Goal: Check status: Check status

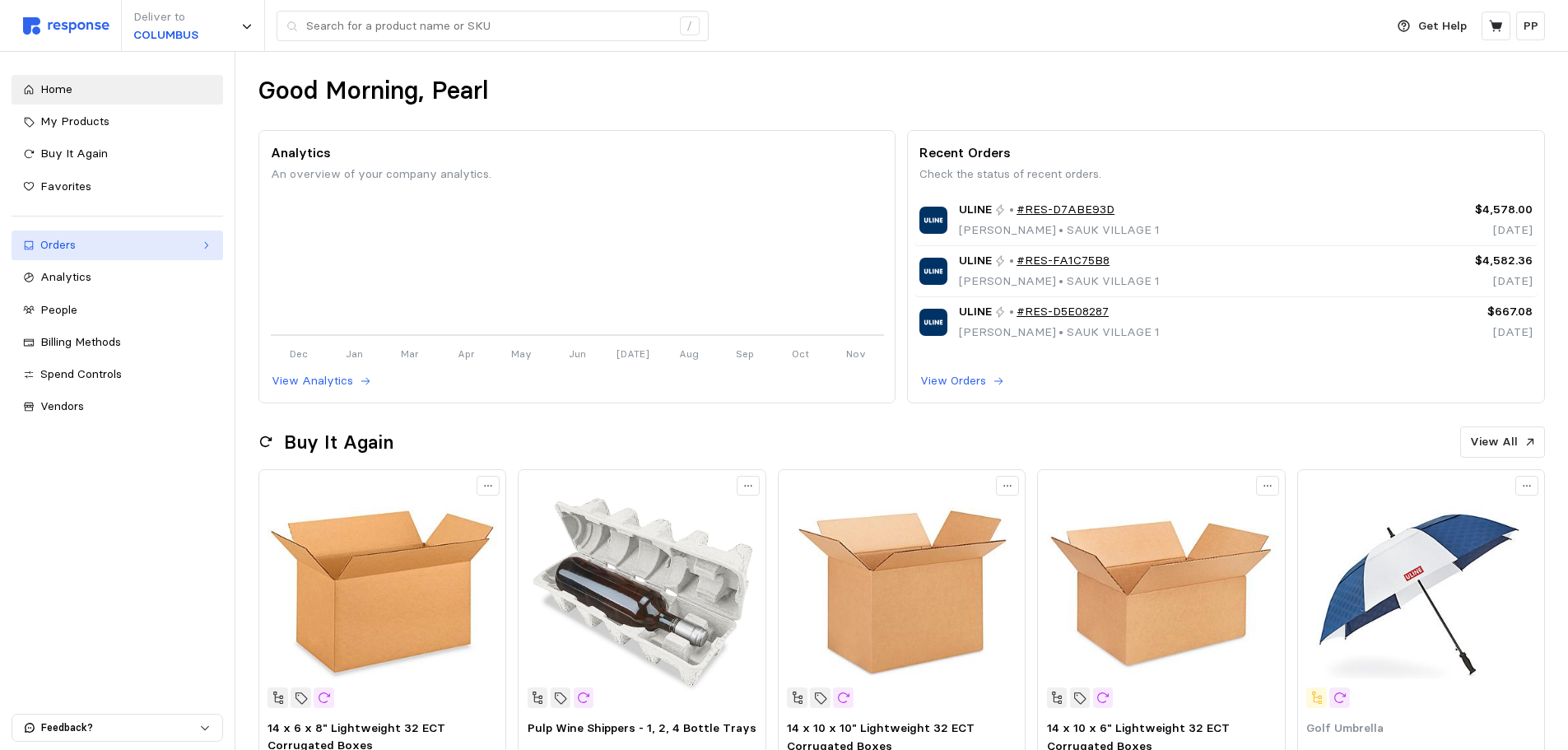
click at [107, 254] on div "Orders" at bounding box center [117, 244] width 154 height 18
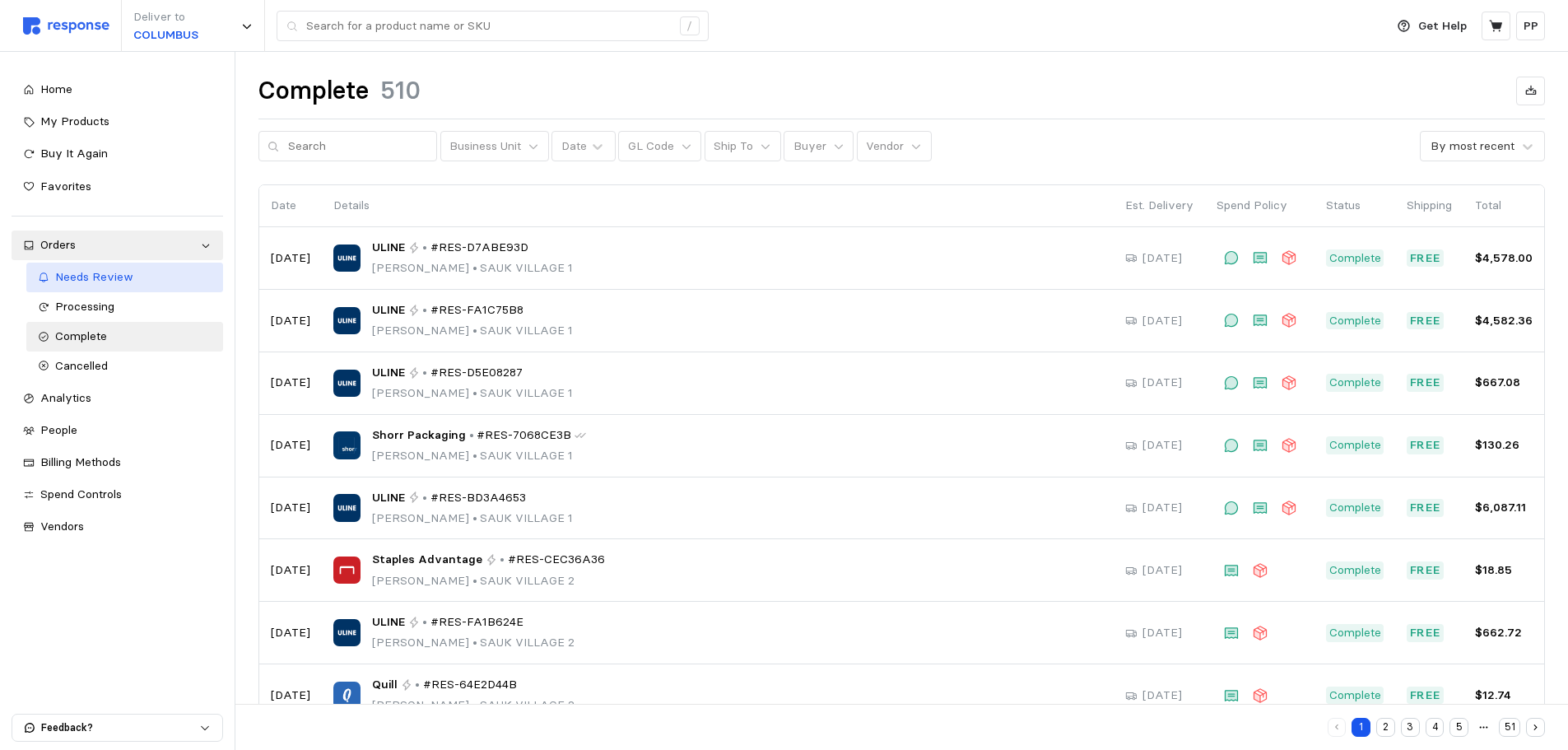
click at [121, 277] on span "Needs Review" at bounding box center [93, 276] width 78 height 15
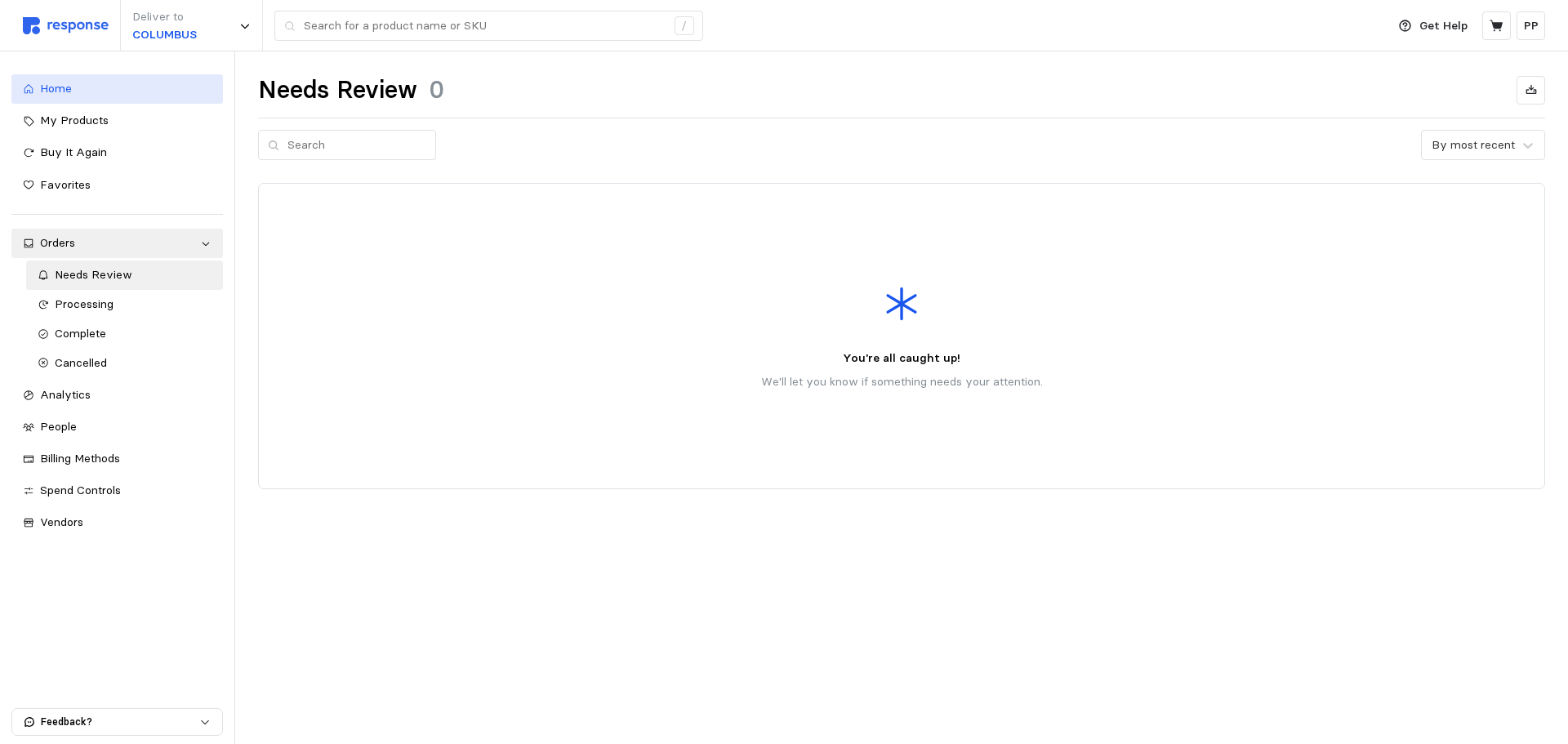
click at [61, 96] on div "Home" at bounding box center [125, 89] width 171 height 18
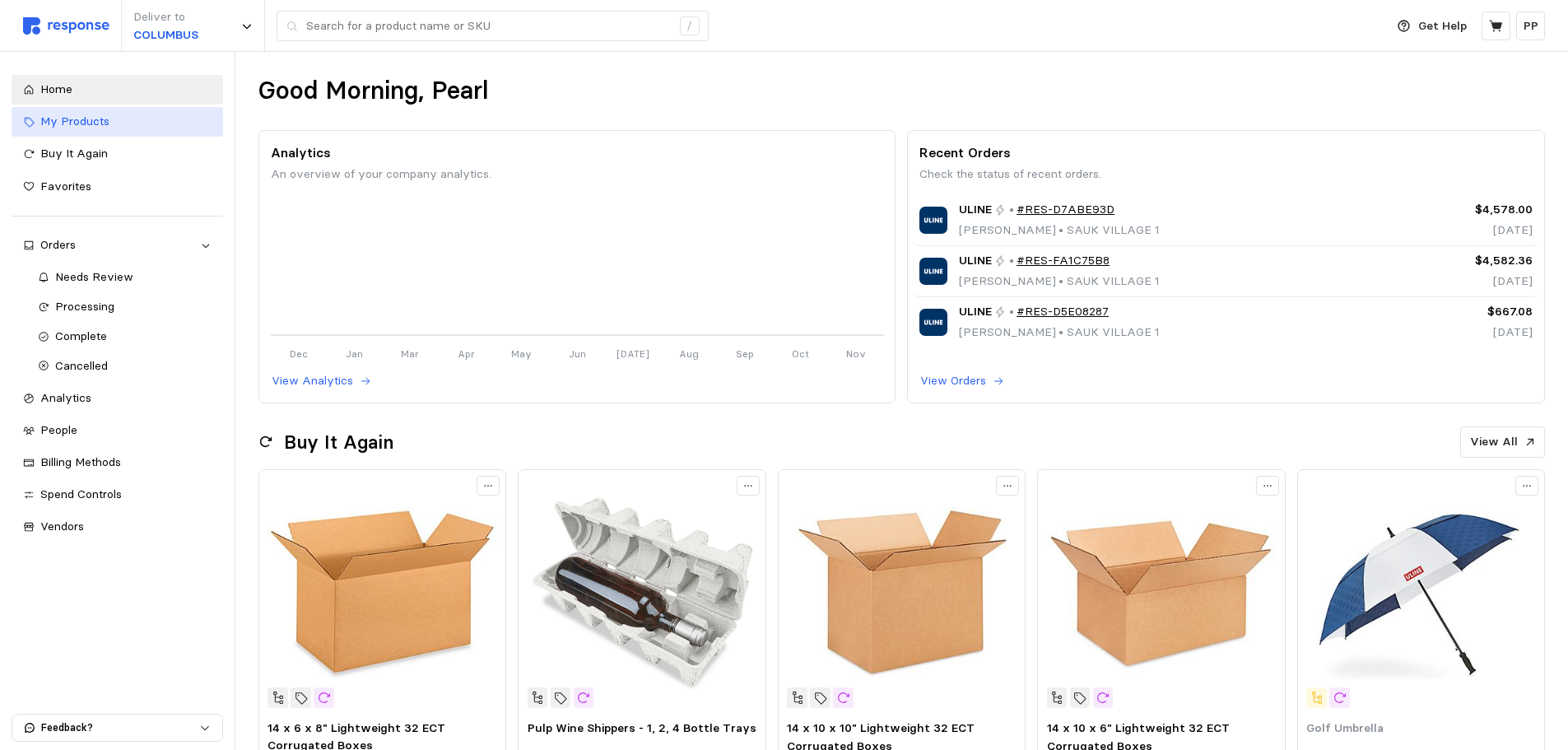
click at [111, 135] on link "My Products" at bounding box center [117, 121] width 211 height 29
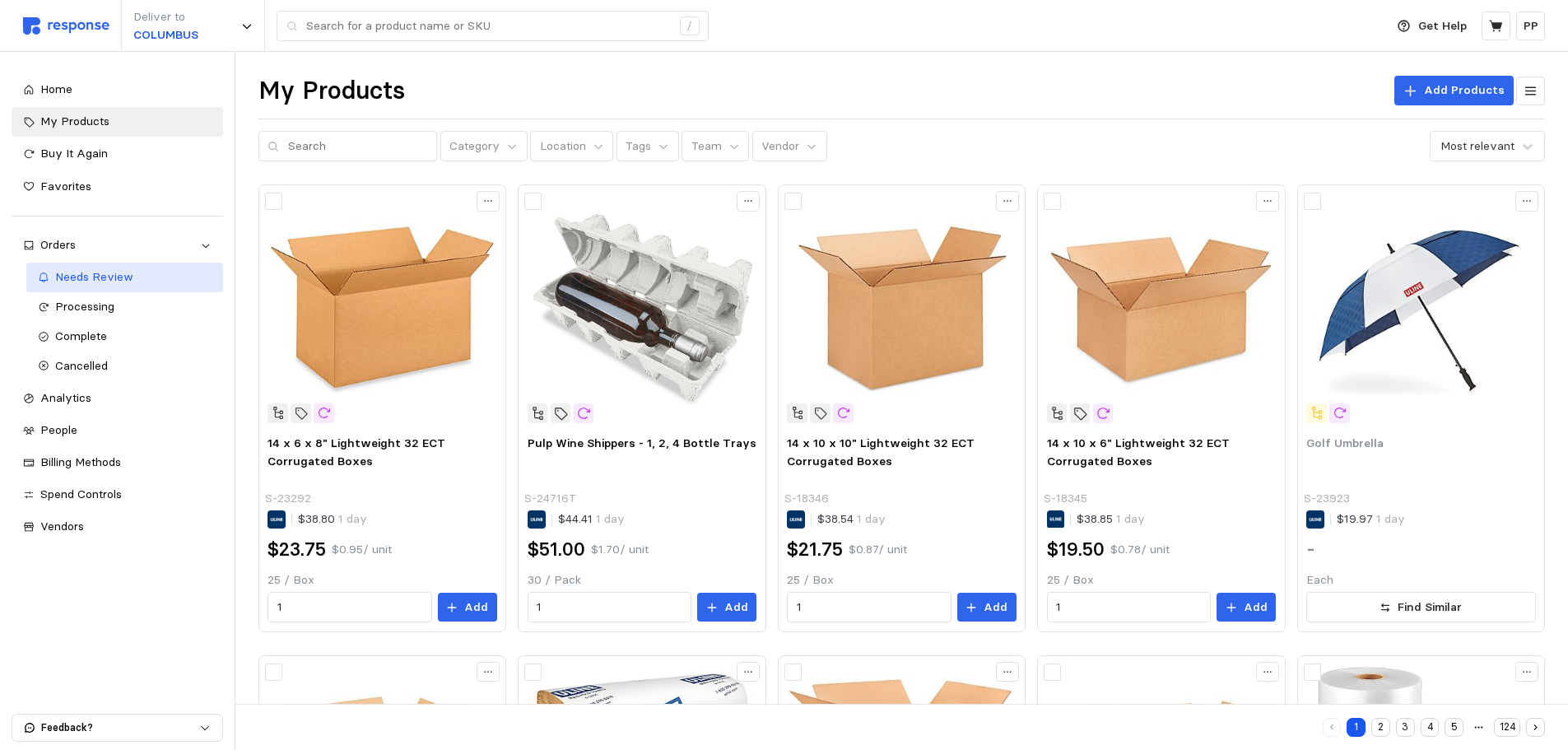
click at [116, 278] on span "Needs Review" at bounding box center [93, 276] width 78 height 15
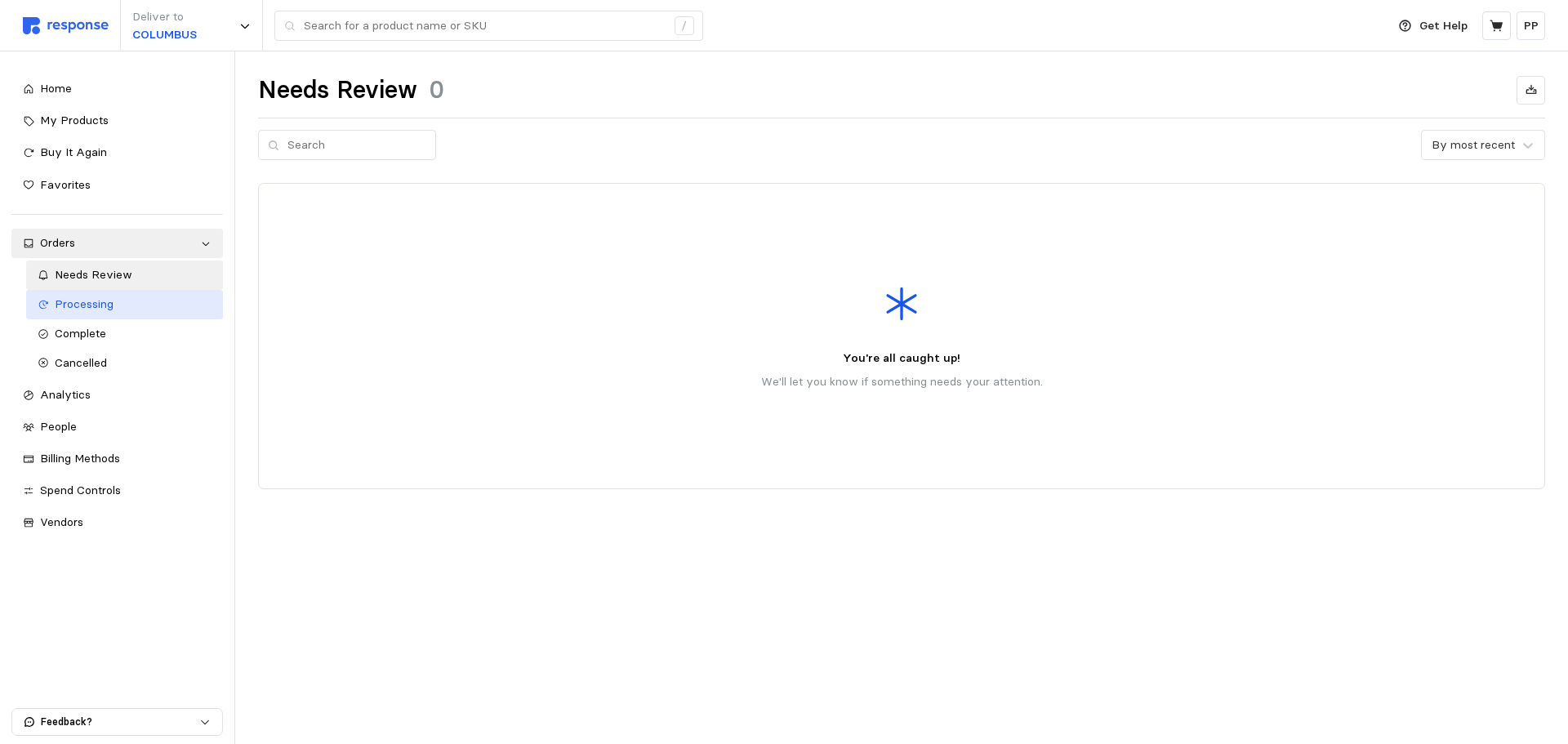
click at [110, 305] on span "Processing" at bounding box center [83, 304] width 59 height 15
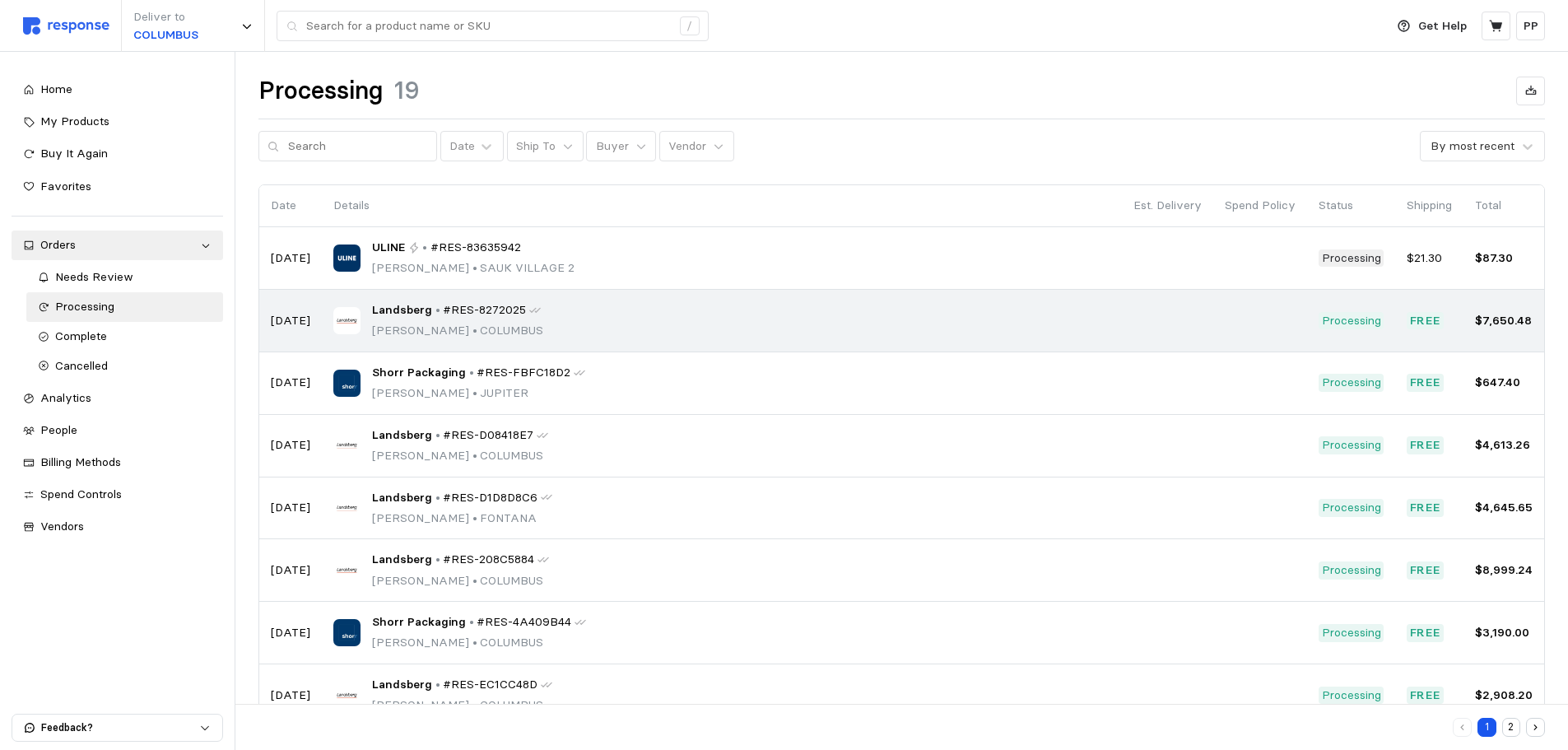
click at [636, 316] on div "Landsberg • #RES-8272025 [PERSON_NAME] • [GEOGRAPHIC_DATA]" at bounding box center [721, 320] width 777 height 39
